Goal: Task Accomplishment & Management: Manage account settings

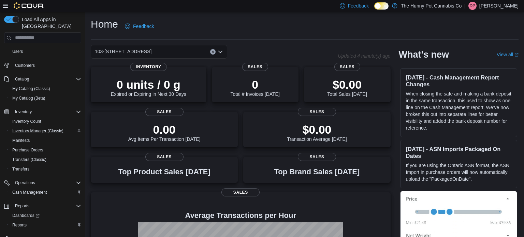
scroll to position [49, 0]
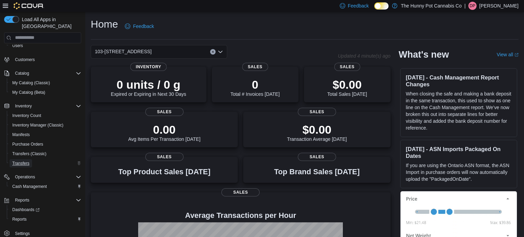
click at [25, 161] on span "Transfers" at bounding box center [20, 163] width 17 height 5
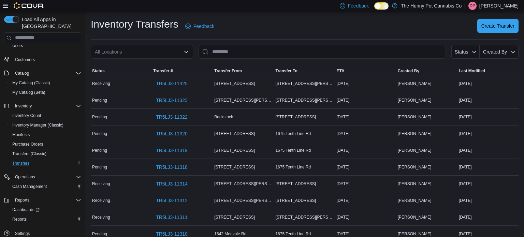
click at [499, 27] on span "Create Transfer" at bounding box center [498, 26] width 33 height 7
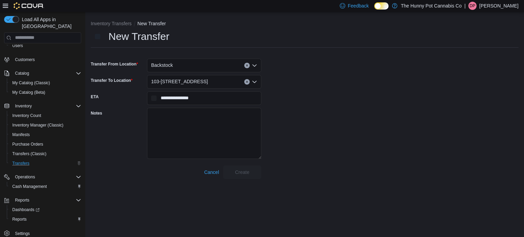
scroll to position [37, 0]
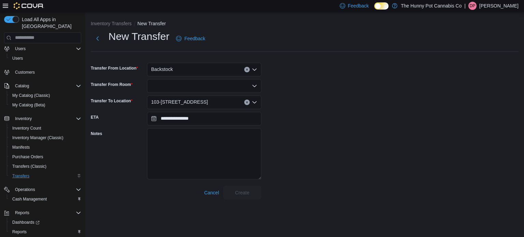
click at [257, 87] on icon "Open list of options" at bounding box center [254, 85] width 5 height 5
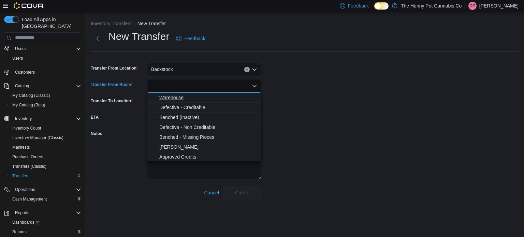
click at [244, 100] on span "Warehouse" at bounding box center [208, 97] width 98 height 7
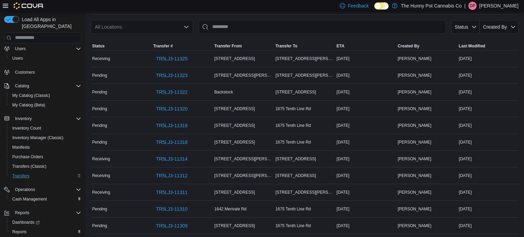
scroll to position [29, 0]
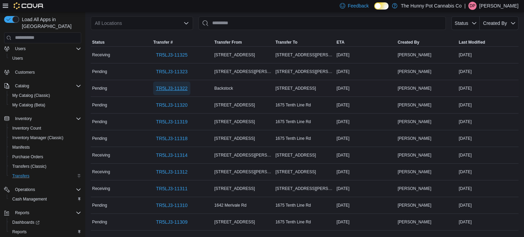
click at [182, 90] on span "TR5LJ3-11322" at bounding box center [172, 88] width 32 height 7
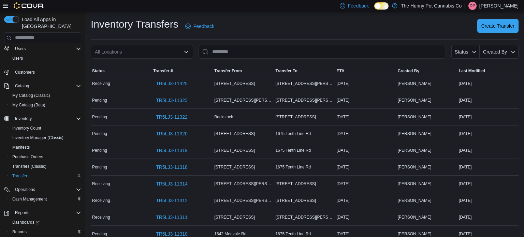
click at [488, 22] on span "Create Transfer" at bounding box center [498, 26] width 33 height 14
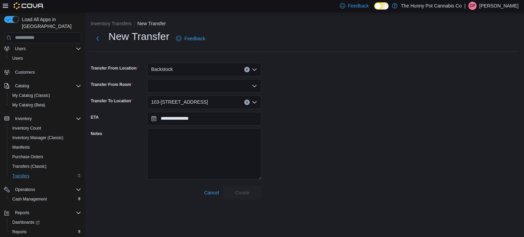
click at [259, 84] on div at bounding box center [204, 86] width 114 height 14
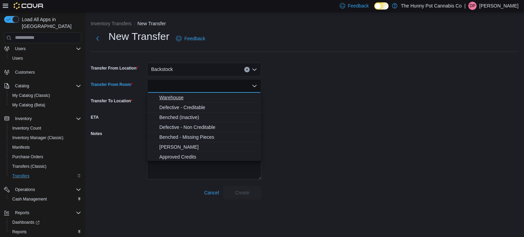
click at [234, 96] on span "Warehouse" at bounding box center [208, 97] width 98 height 7
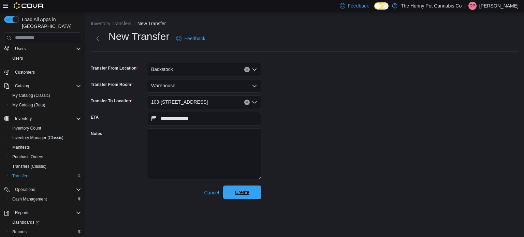
click at [244, 197] on span "Create" at bounding box center [242, 193] width 30 height 14
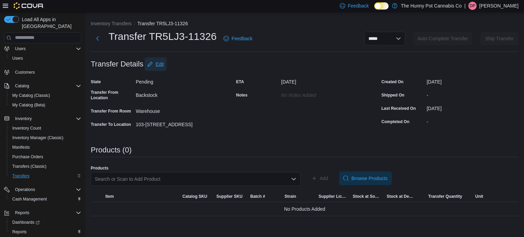
click at [160, 66] on span "Edit" at bounding box center [160, 64] width 8 height 7
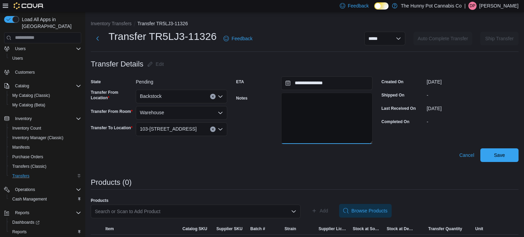
click at [340, 98] on textarea "Notes" at bounding box center [326, 118] width 91 height 51
paste textarea "**********"
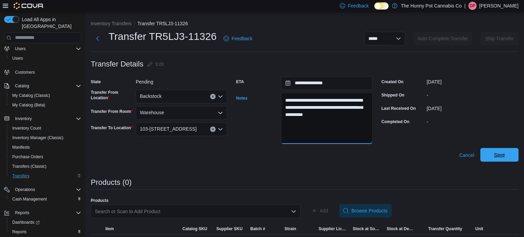
type textarea "**********"
click at [508, 153] on span "Save" at bounding box center [500, 155] width 30 height 14
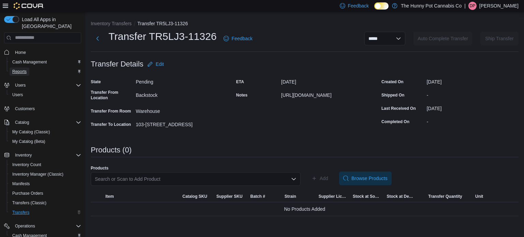
click at [22, 69] on span "Reports" at bounding box center [19, 71] width 14 height 5
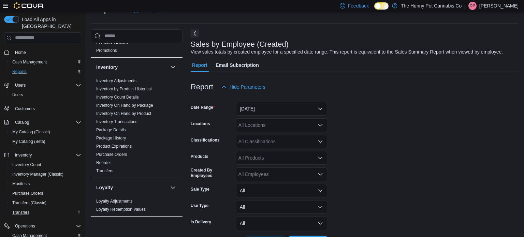
scroll to position [101, 0]
click at [109, 162] on link "Reorder" at bounding box center [103, 162] width 15 height 5
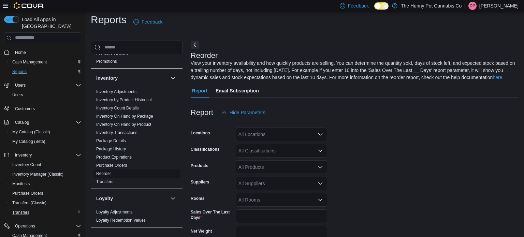
scroll to position [30, 0]
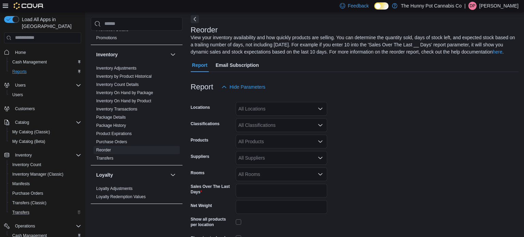
click at [318, 111] on icon "Open list of options" at bounding box center [320, 108] width 5 height 5
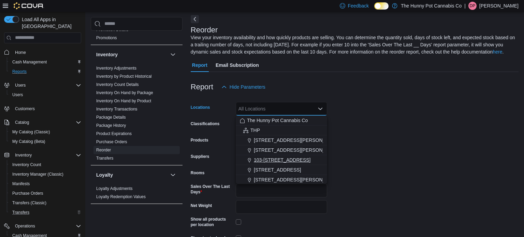
click at [295, 160] on span "103-1405 Ottawa St N." at bounding box center [282, 160] width 57 height 7
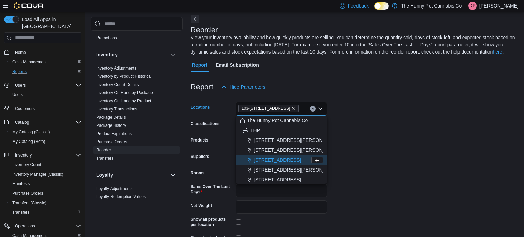
click at [396, 137] on form "Locations 103-1405 Ottawa St N. Combo box. Selected. 103-1405 Ottawa St N.. Pre…" at bounding box center [355, 178] width 328 height 169
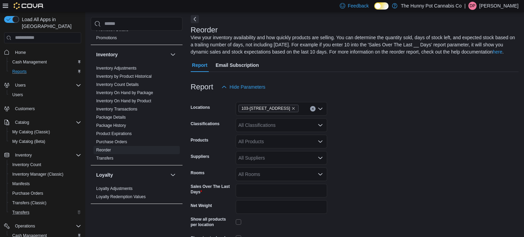
scroll to position [68, 0]
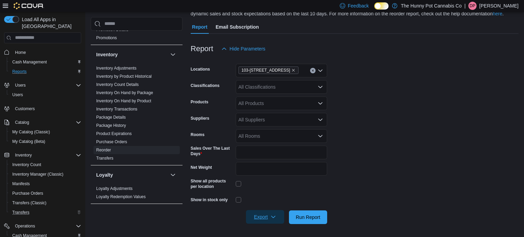
click at [266, 222] on span "Export" at bounding box center [265, 217] width 30 height 14
click at [270, 177] on span "Export to Excel" at bounding box center [266, 175] width 31 height 5
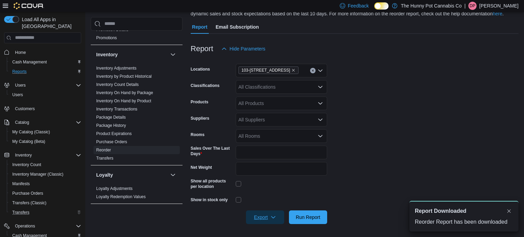
scroll to position [0, 0]
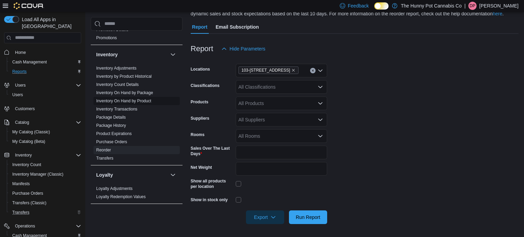
click at [144, 99] on link "Inventory On Hand by Product" at bounding box center [123, 101] width 55 height 5
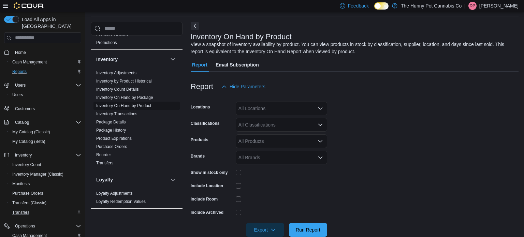
scroll to position [23, 0]
click at [305, 109] on div "All Locations" at bounding box center [281, 109] width 91 height 14
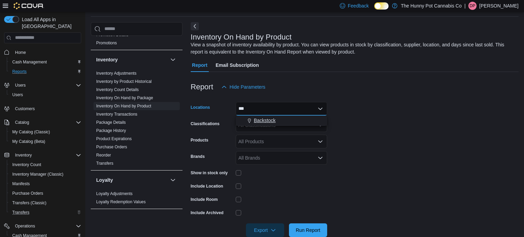
type input "***"
click at [298, 122] on div "Backstock" at bounding box center [281, 120] width 83 height 7
click at [360, 123] on form "Locations Backstock Classifications All Classifications Products All Products B…" at bounding box center [355, 165] width 328 height 143
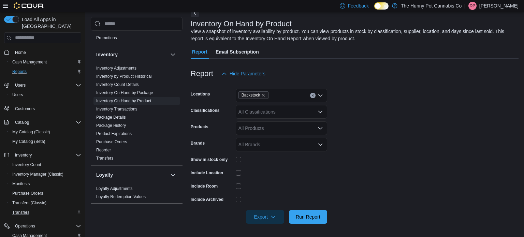
click at [237, 162] on div at bounding box center [281, 159] width 91 height 11
click at [239, 162] on div at bounding box center [281, 159] width 91 height 11
click at [314, 169] on div at bounding box center [281, 173] width 91 height 11
click at [265, 222] on span "Export" at bounding box center [265, 217] width 30 height 14
click at [270, 174] on span "Export to Excel" at bounding box center [266, 174] width 31 height 5
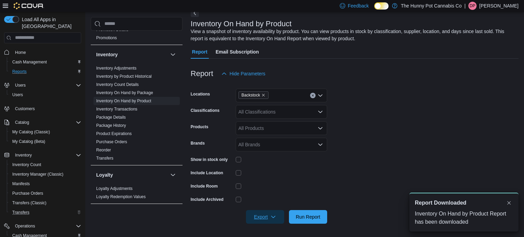
scroll to position [0, 0]
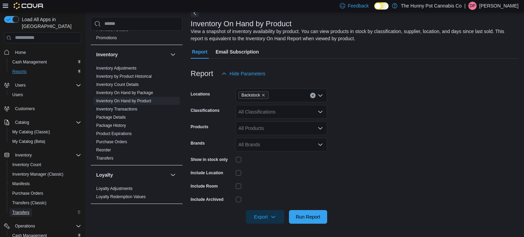
click at [25, 210] on span "Transfers" at bounding box center [20, 212] width 17 height 5
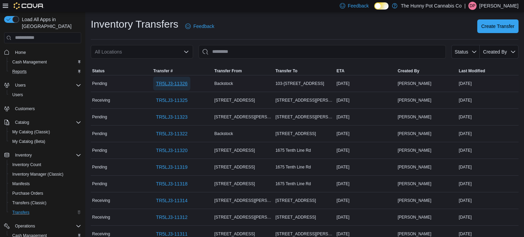
click at [179, 84] on span "TR5LJ3-11326" at bounding box center [172, 83] width 32 height 7
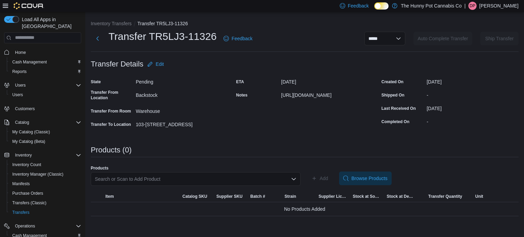
click at [284, 96] on div "[URL][DOMAIN_NAME]" at bounding box center [326, 94] width 91 height 8
click at [284, 96] on div "https://docs.google.com/spreadsheets/d/11ALxbKlRJmYpcOBEeywoWdBg4xxWc37dLxGKPS2…" at bounding box center [326, 94] width 91 height 8
copy div "https://docs.google.com/spreadsheets/d/11ALxbKlRJmYpcOBEeywoWdBg4xxWc37dLxGKPS2…"
click at [41, 172] on span "Inventory Manager (Classic)" at bounding box center [37, 174] width 51 height 5
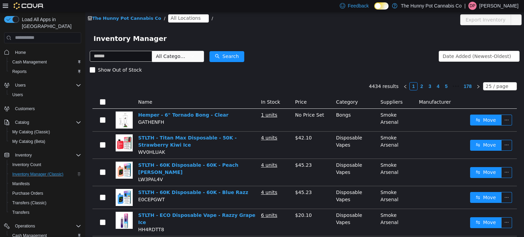
click at [186, 18] on span "All Locations" at bounding box center [186, 18] width 30 height 8
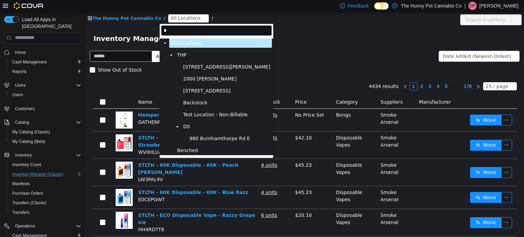
type input "**"
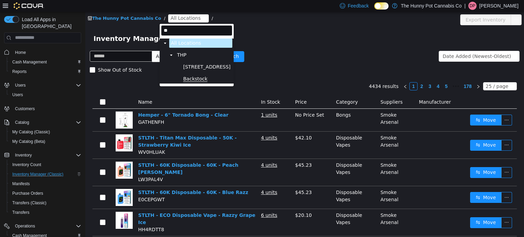
click at [202, 78] on span "Backstock" at bounding box center [195, 79] width 24 height 6
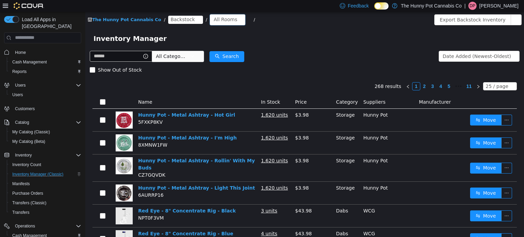
click at [218, 23] on div "All Rooms" at bounding box center [226, 19] width 24 height 10
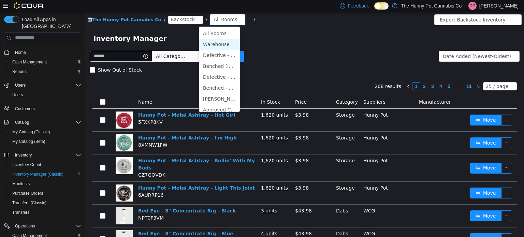
click at [221, 45] on li "Warehouse" at bounding box center [219, 44] width 41 height 11
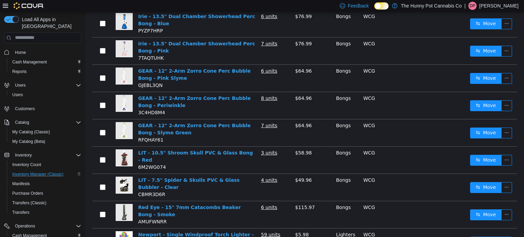
scroll to position [496, 0]
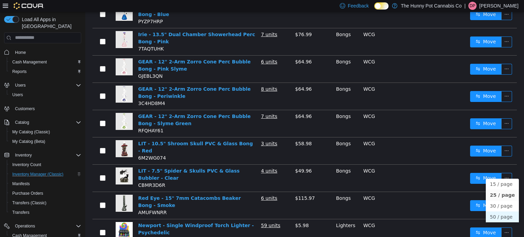
click at [500, 214] on li "50 / page" at bounding box center [502, 216] width 33 height 11
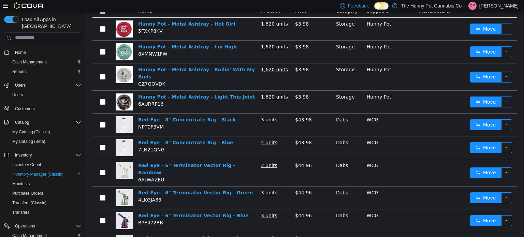
scroll to position [0, 0]
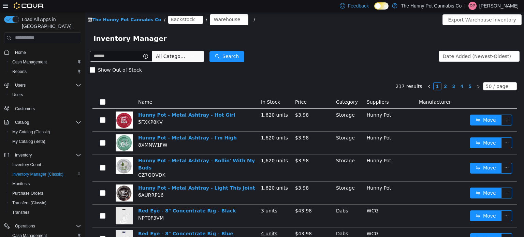
click at [187, 58] on span "All Categories" at bounding box center [171, 56] width 31 height 7
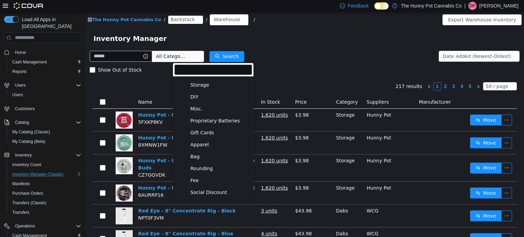
scroll to position [475, 0]
click at [201, 148] on span "Apparel" at bounding box center [220, 144] width 63 height 9
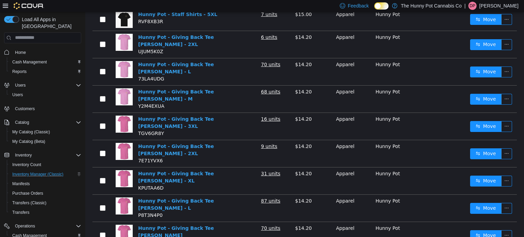
scroll to position [0, 0]
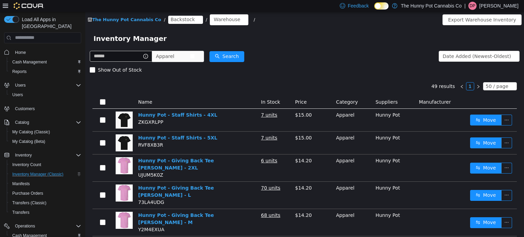
click at [190, 58] on span "Apparel" at bounding box center [173, 56] width 34 height 10
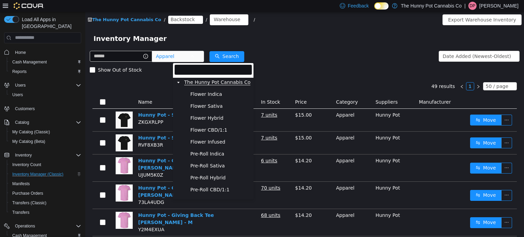
click at [203, 82] on span "The Hunny Pot Cannabis Co" at bounding box center [217, 82] width 66 height 6
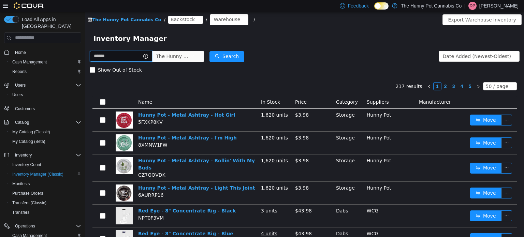
click at [134, 52] on input "text" at bounding box center [121, 56] width 62 height 11
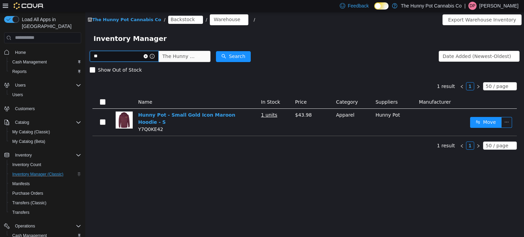
type input "*"
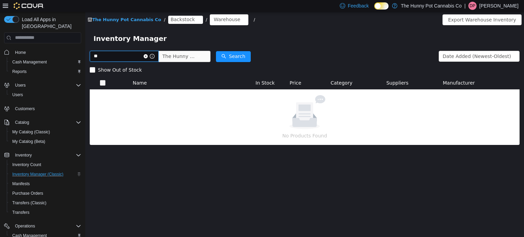
type input "*"
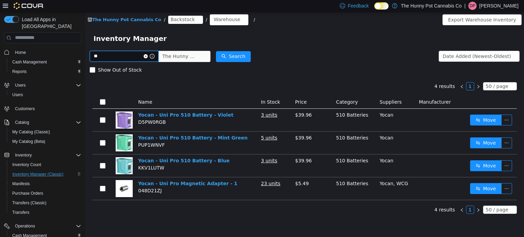
type input "*"
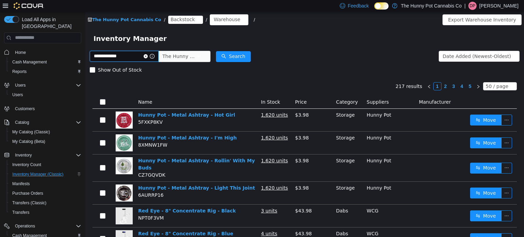
type input "**********"
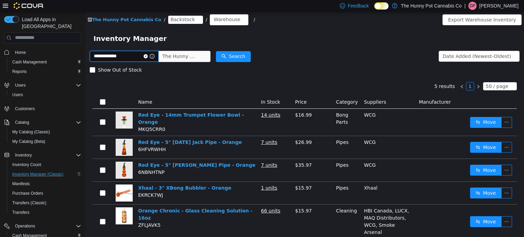
scroll to position [9, 0]
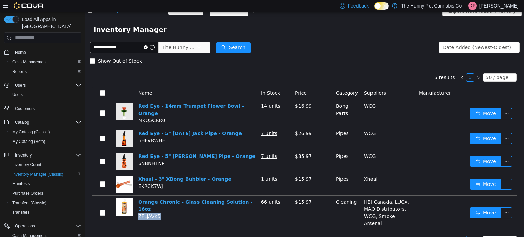
drag, startPoint x: 165, startPoint y: 205, endPoint x: 138, endPoint y: 207, distance: 26.4
click at [138, 207] on td "Orange Chronic - Glass Cleaning Solution - 16oz ZFLJAVK5" at bounding box center [197, 213] width 123 height 34
copy span "ZFLJAVK5"
click at [148, 48] on icon "icon: close-circle" at bounding box center [146, 47] width 4 height 4
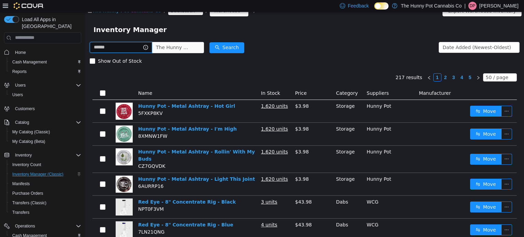
click at [152, 50] on input "text" at bounding box center [121, 47] width 62 height 11
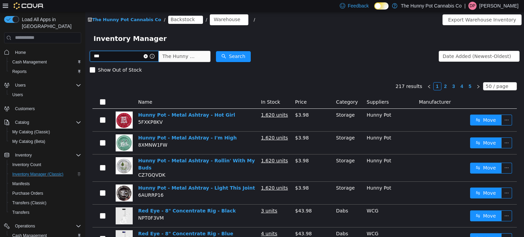
type input "***"
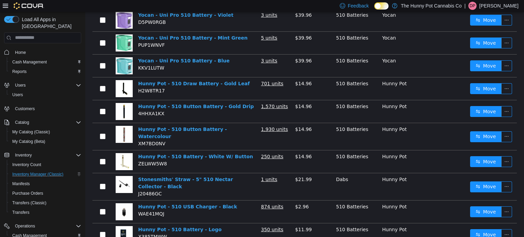
scroll to position [100, 0]
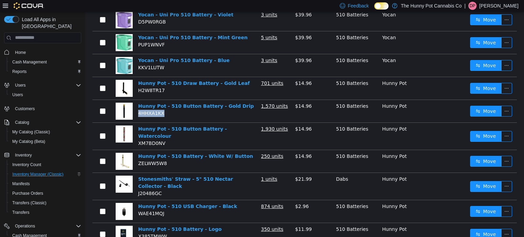
drag, startPoint x: 168, startPoint y: 113, endPoint x: 139, endPoint y: 114, distance: 29.0
click at [139, 114] on td "Hunny Pot - 510 Button Battery - Gold Drip 4HHXA1KX" at bounding box center [197, 111] width 123 height 23
copy span "4HHXA1KX"
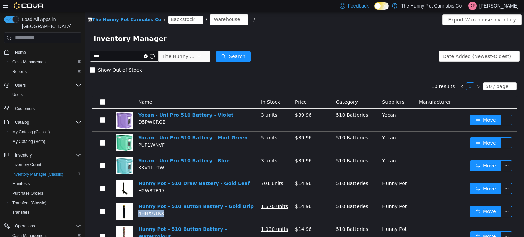
scroll to position [0, 0]
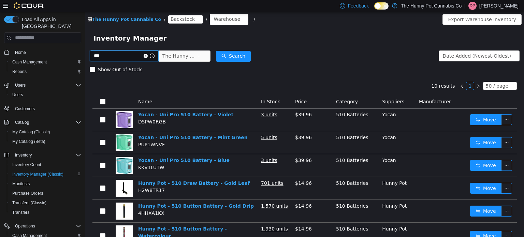
drag, startPoint x: 140, startPoint y: 55, endPoint x: 85, endPoint y: 55, distance: 54.6
click at [85, 55] on div "*** The Hunny Pot Cannabis Co Date Added (Newest-Oldest) Search Show Out of Sto…" at bounding box center [304, 207] width 439 height 316
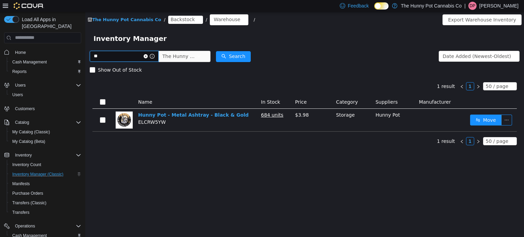
type input "*"
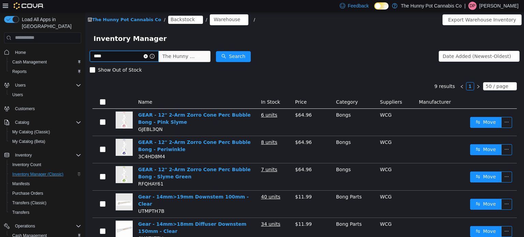
click at [150, 58] on input "****" at bounding box center [124, 56] width 69 height 11
type input "*"
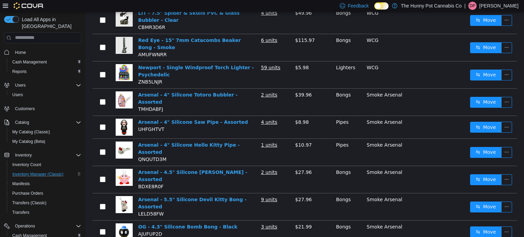
scroll to position [659, 0]
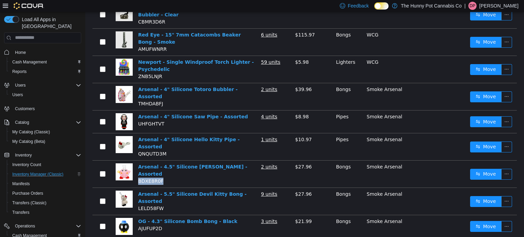
drag, startPoint x: 165, startPoint y: 136, endPoint x: 137, endPoint y: 140, distance: 28.2
click at [137, 160] on td "Arsenal - 4.5" Silicone Kirby Bong - Assorted BDXE8R0F" at bounding box center [197, 173] width 123 height 27
copy span "BDXE8R0F"
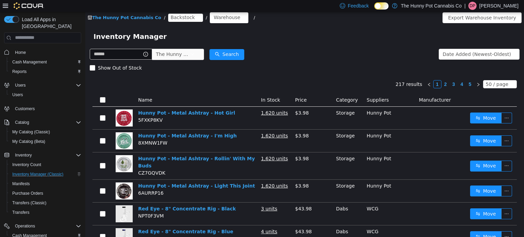
scroll to position [0, 0]
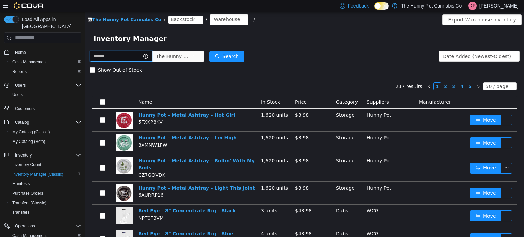
click at [148, 56] on input "text" at bounding box center [121, 56] width 62 height 11
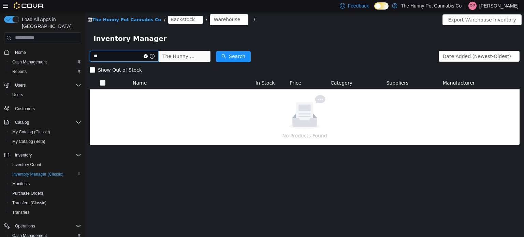
type input "*"
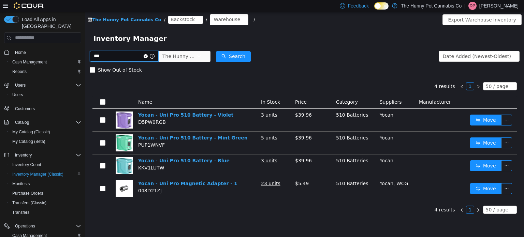
drag, startPoint x: 134, startPoint y: 57, endPoint x: 66, endPoint y: 61, distance: 68.1
click at [85, 61] on html "The Hunny Pot Cannabis Co / Backstock / Warehouse / Export Warehouse Inventory …" at bounding box center [304, 124] width 439 height 225
type input "***"
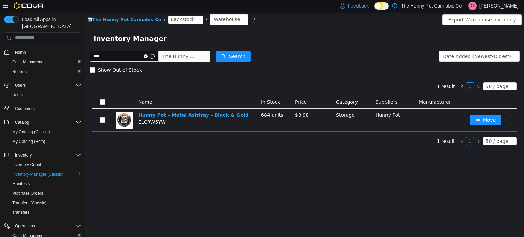
click at [148, 56] on icon "icon: close-circle" at bounding box center [146, 56] width 4 height 4
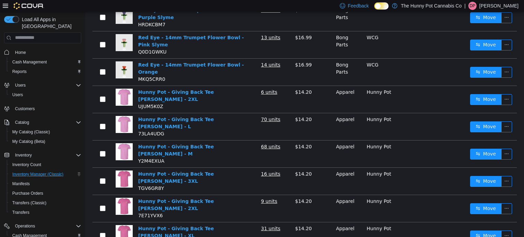
scroll to position [1070, 0]
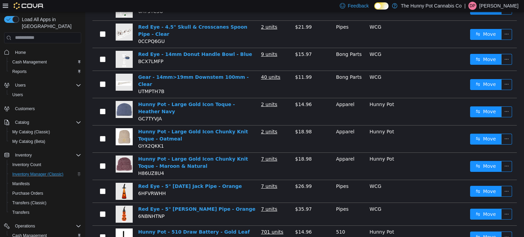
scroll to position [1070, 0]
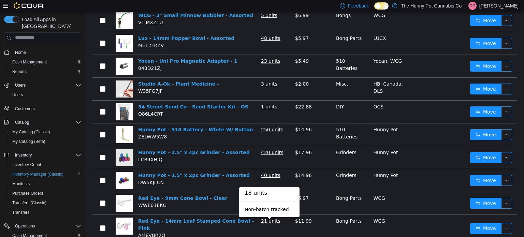
scroll to position [750, 0]
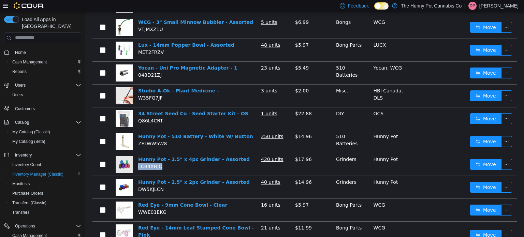
drag, startPoint x: 165, startPoint y: 123, endPoint x: 138, endPoint y: 127, distance: 27.3
click at [138, 153] on td "Hunny Pot - 2.5" x 4pc Grinder - Assorted LCB4XHJQ" at bounding box center [197, 164] width 123 height 23
copy span "LCB4XHJQ"
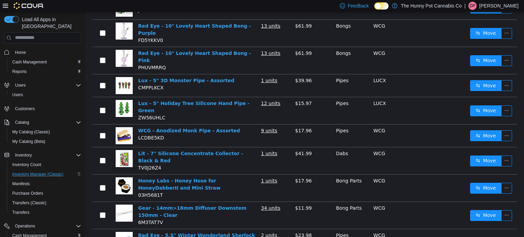
scroll to position [0, 0]
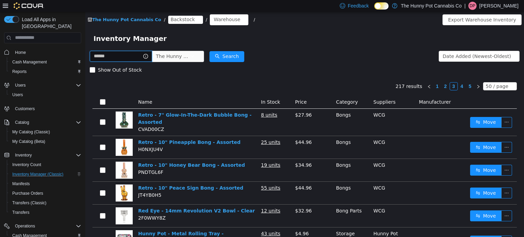
click at [116, 55] on input "text" at bounding box center [121, 56] width 62 height 11
type input "***"
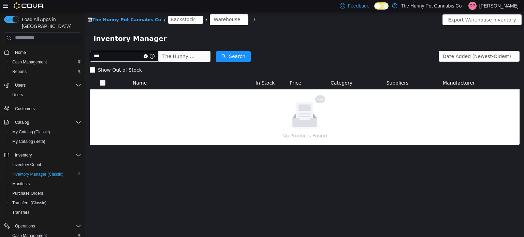
click at [148, 56] on icon "icon: close-circle" at bounding box center [146, 56] width 4 height 4
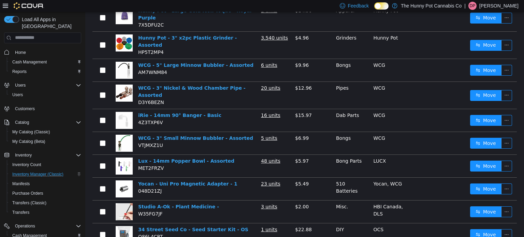
scroll to position [634, 0]
drag, startPoint x: 162, startPoint y: 150, endPoint x: 138, endPoint y: 152, distance: 24.4
click at [138, 177] on td "Yocan - Uni Pro Magnetic Adapter - 1 048D21ZJ" at bounding box center [197, 188] width 123 height 23
copy span "048D21ZJ"
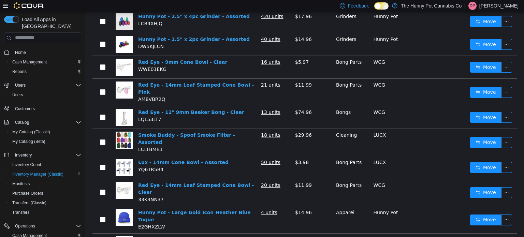
scroll to position [893, 0]
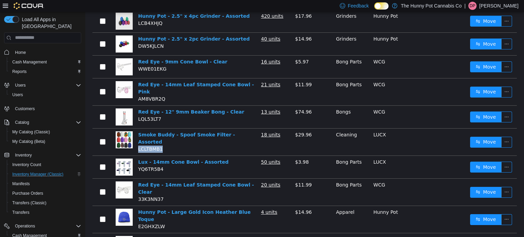
drag, startPoint x: 164, startPoint y: 96, endPoint x: 138, endPoint y: 97, distance: 26.0
click at [138, 128] on td "Smoke Buddy - Spoof Smoke Filter - Assorted LCLTBMB1" at bounding box center [197, 141] width 123 height 27
copy span "LCLTBMB1"
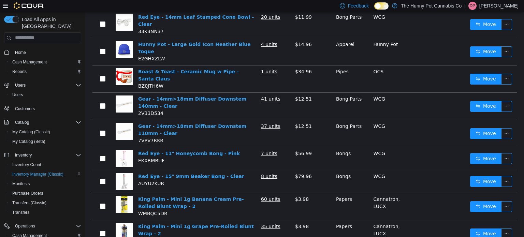
scroll to position [1079, 0]
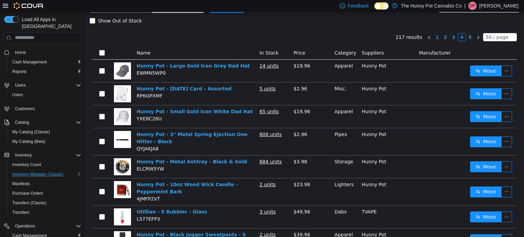
scroll to position [47, 0]
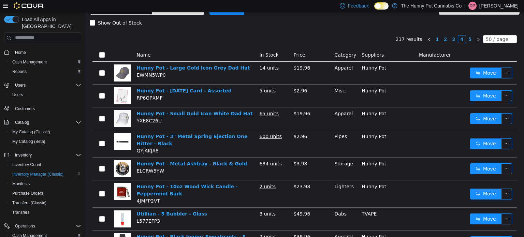
click at [474, 39] on link "5" at bounding box center [471, 39] width 8 height 8
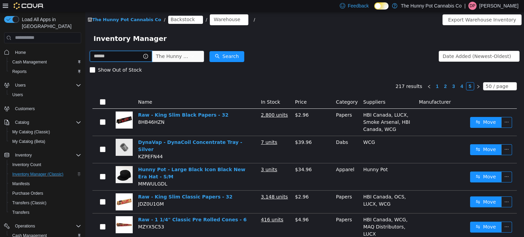
click at [112, 59] on input "text" at bounding box center [121, 56] width 62 height 11
click at [297, 12] on div "The Hunny Pot Cannabis Co / Backstock / Warehouse / Export Warehouse Inventory" at bounding box center [304, 20] width 439 height 16
click at [25, 59] on span "Cash Management" at bounding box center [29, 61] width 34 height 5
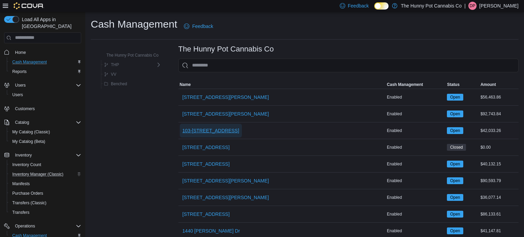
click at [189, 128] on span "103-1405 Ottawa St N." at bounding box center [211, 130] width 57 height 7
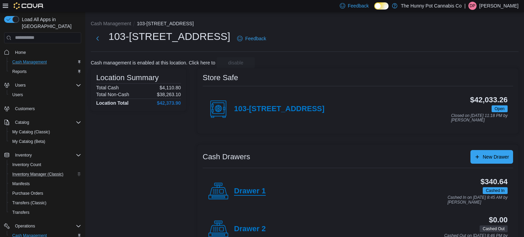
click at [248, 195] on h4 "Drawer 1" at bounding box center [250, 191] width 32 height 9
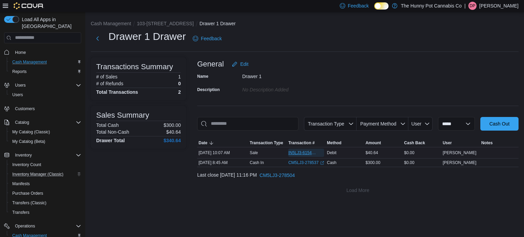
click at [303, 153] on span "IN5LJ3-6154103" at bounding box center [302, 152] width 29 height 5
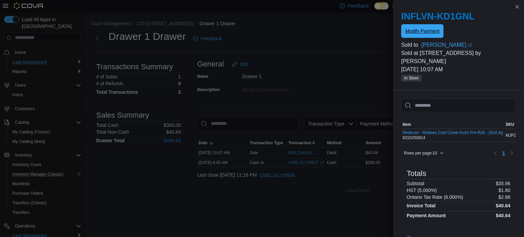
click at [429, 29] on span "Modify Payment" at bounding box center [422, 31] width 34 height 7
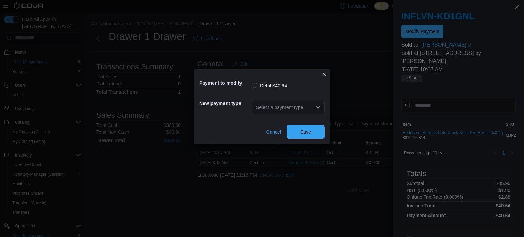
click at [318, 105] on icon "Open list of options" at bounding box center [317, 107] width 5 height 5
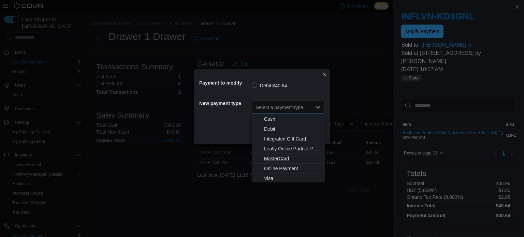
click at [282, 160] on span "MasterCard" at bounding box center [292, 158] width 57 height 7
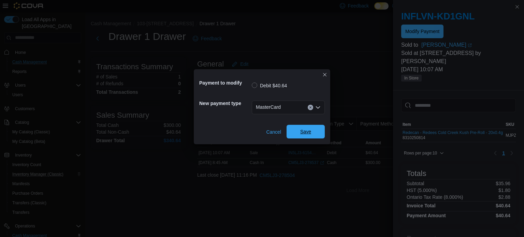
click at [304, 135] on span "Save" at bounding box center [305, 131] width 11 height 7
